Goal: Find specific page/section: Find specific page/section

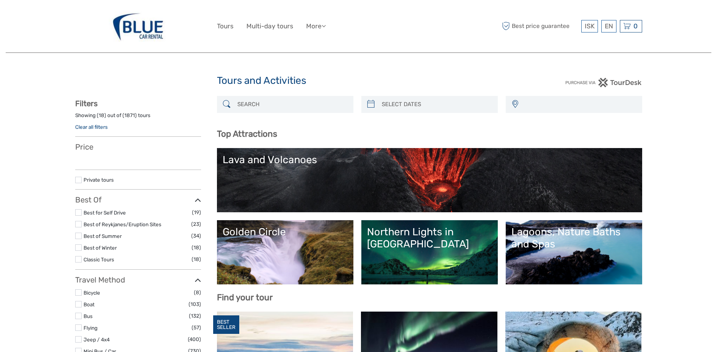
select select
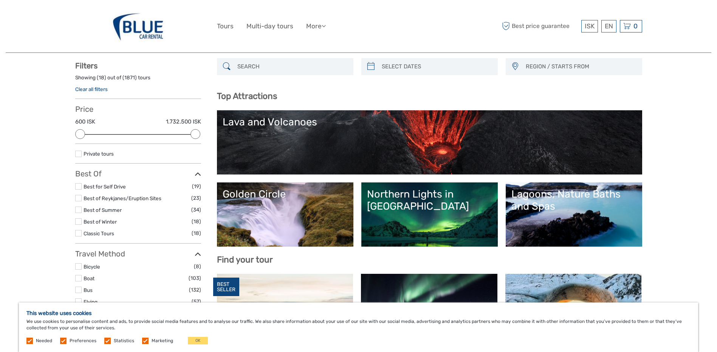
scroll to position [76, 0]
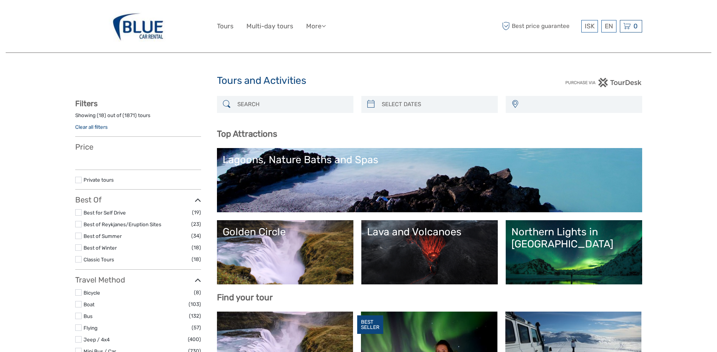
select select
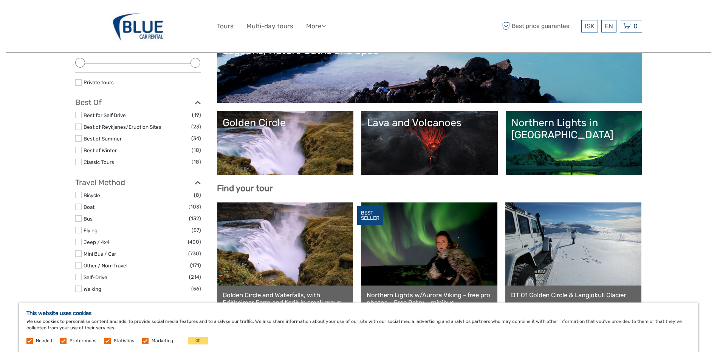
scroll to position [113, 0]
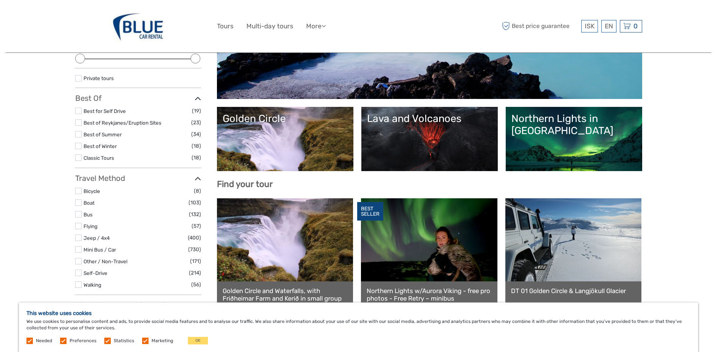
click at [302, 141] on link "Golden Circle" at bounding box center [285, 139] width 125 height 53
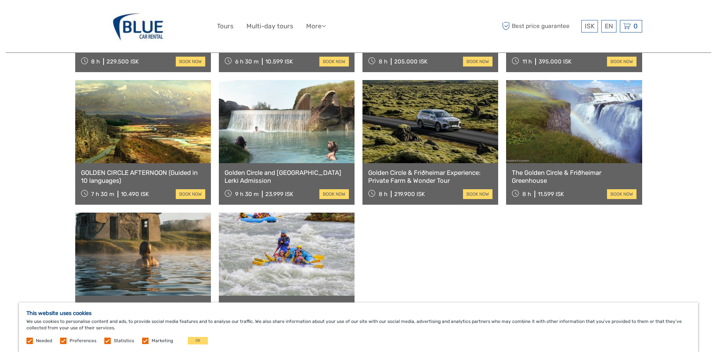
scroll to position [681, 0]
